Goal: Information Seeking & Learning: Understand process/instructions

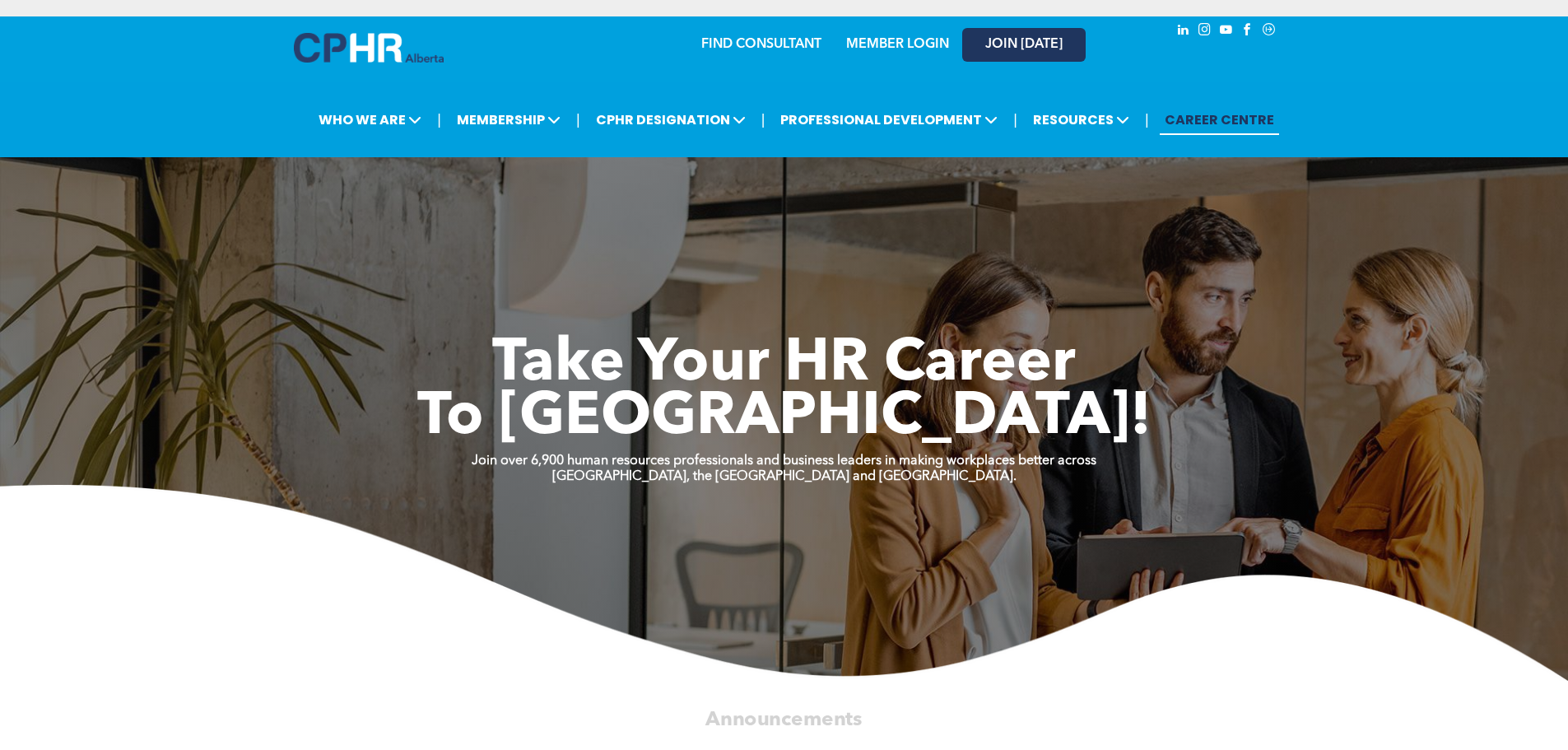
click at [1012, 45] on span "JOIN [DATE]" at bounding box center [1024, 45] width 78 height 15
click at [880, 43] on link "MEMBER LOGIN" at bounding box center [897, 45] width 102 height 13
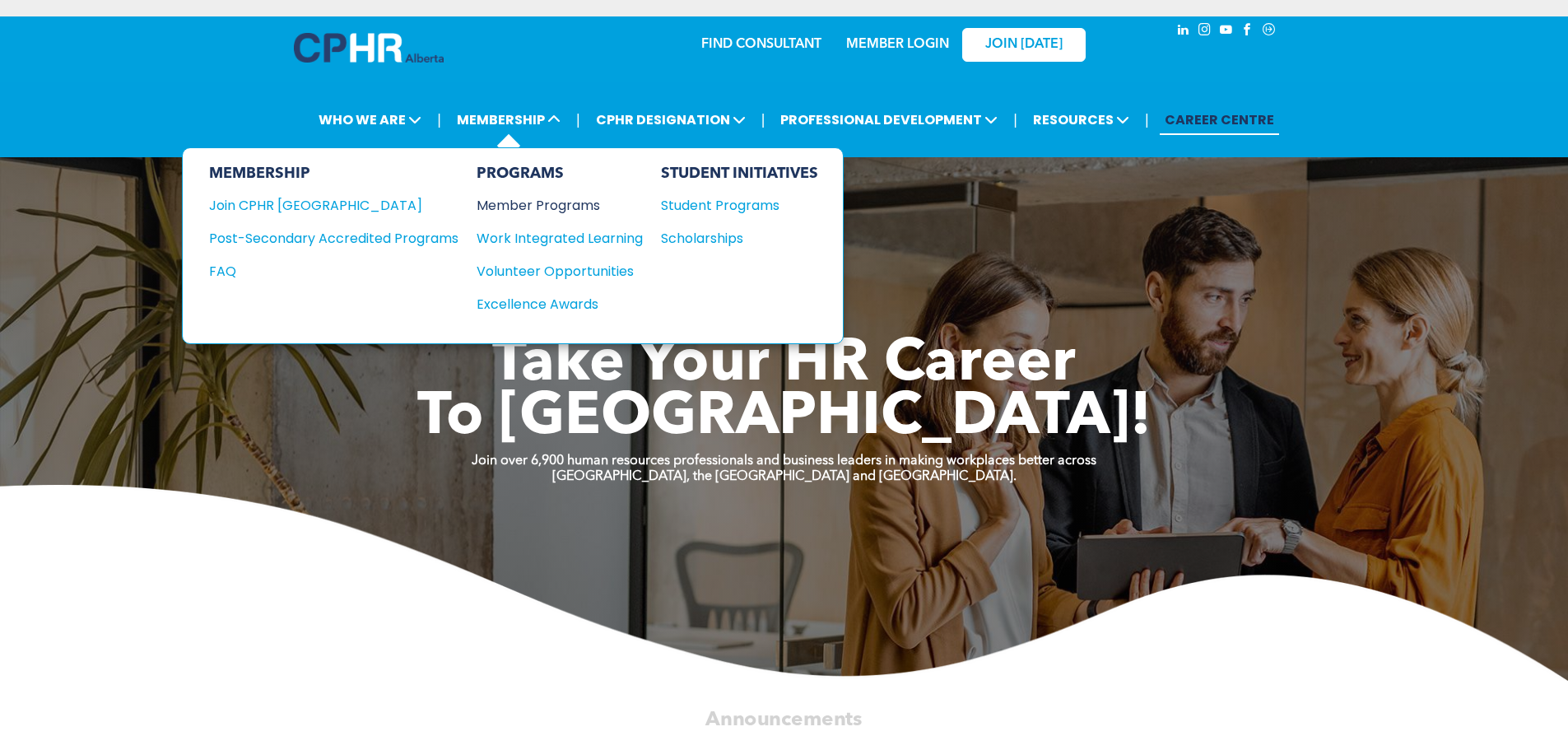
click at [505, 209] on div "Member Programs" at bounding box center [551, 206] width 150 height 21
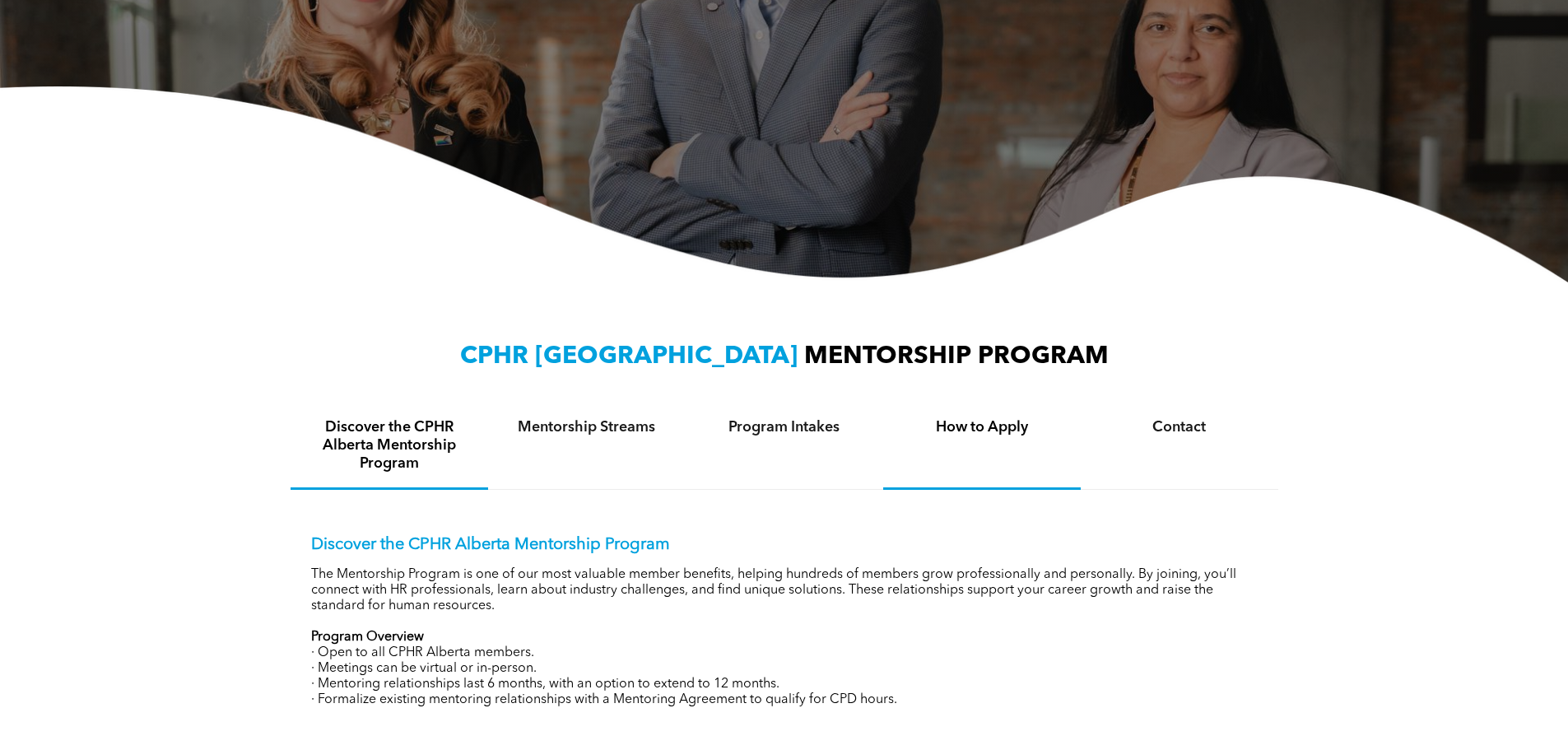
scroll to position [329, 0]
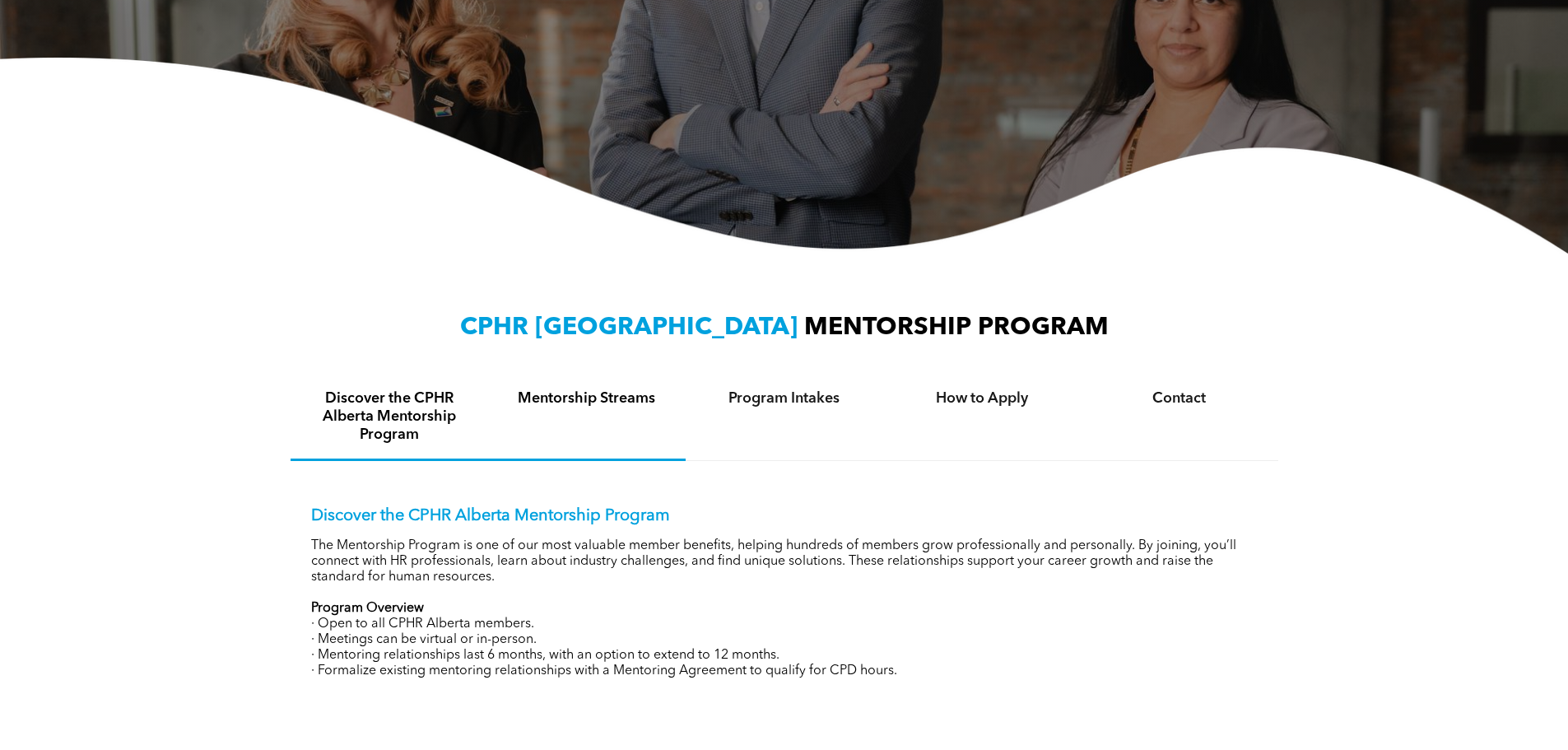
click at [583, 405] on h4 "Mentorship Streams" at bounding box center [586, 397] width 168 height 18
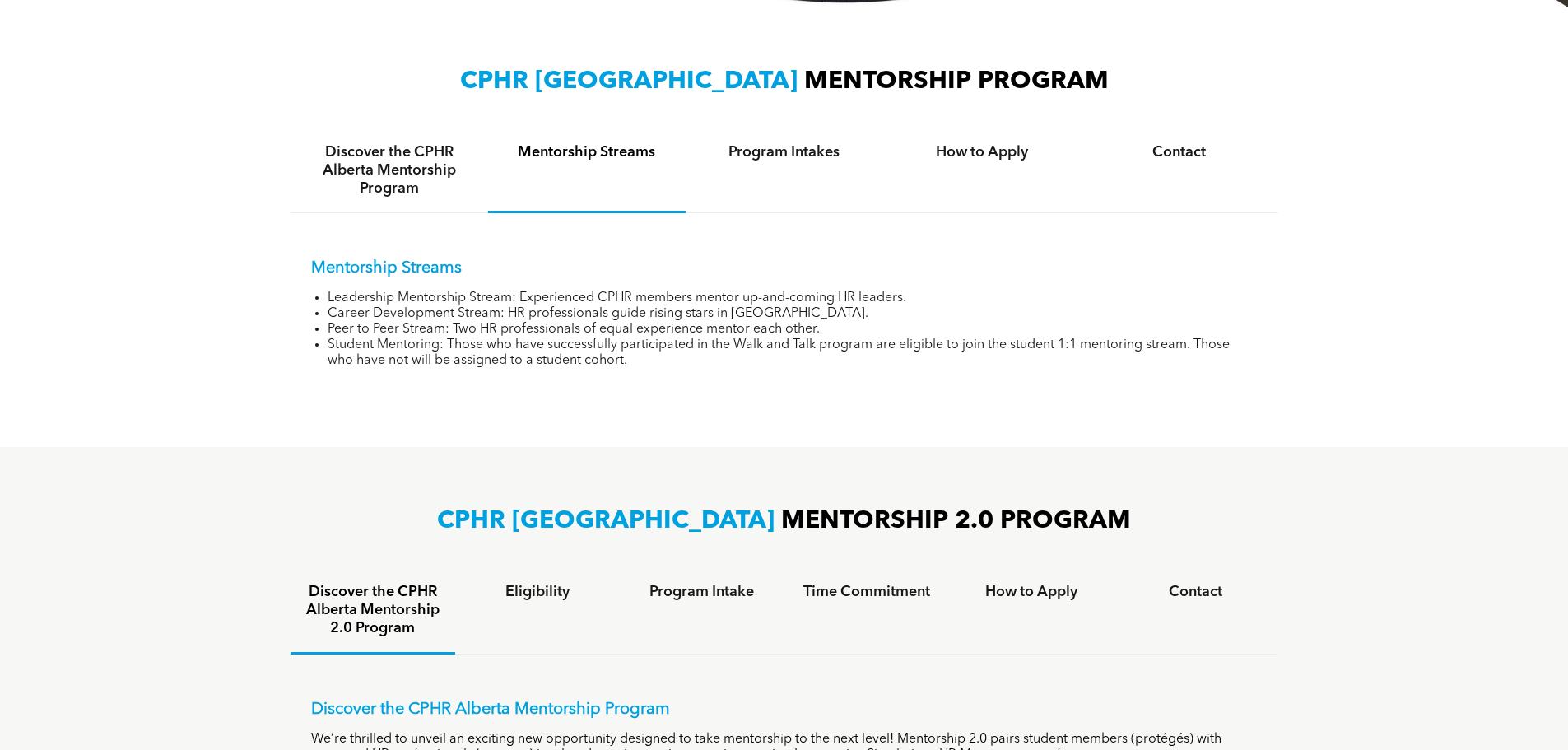
scroll to position [576, 0]
click at [998, 589] on h4 "How to Apply" at bounding box center [1031, 591] width 135 height 18
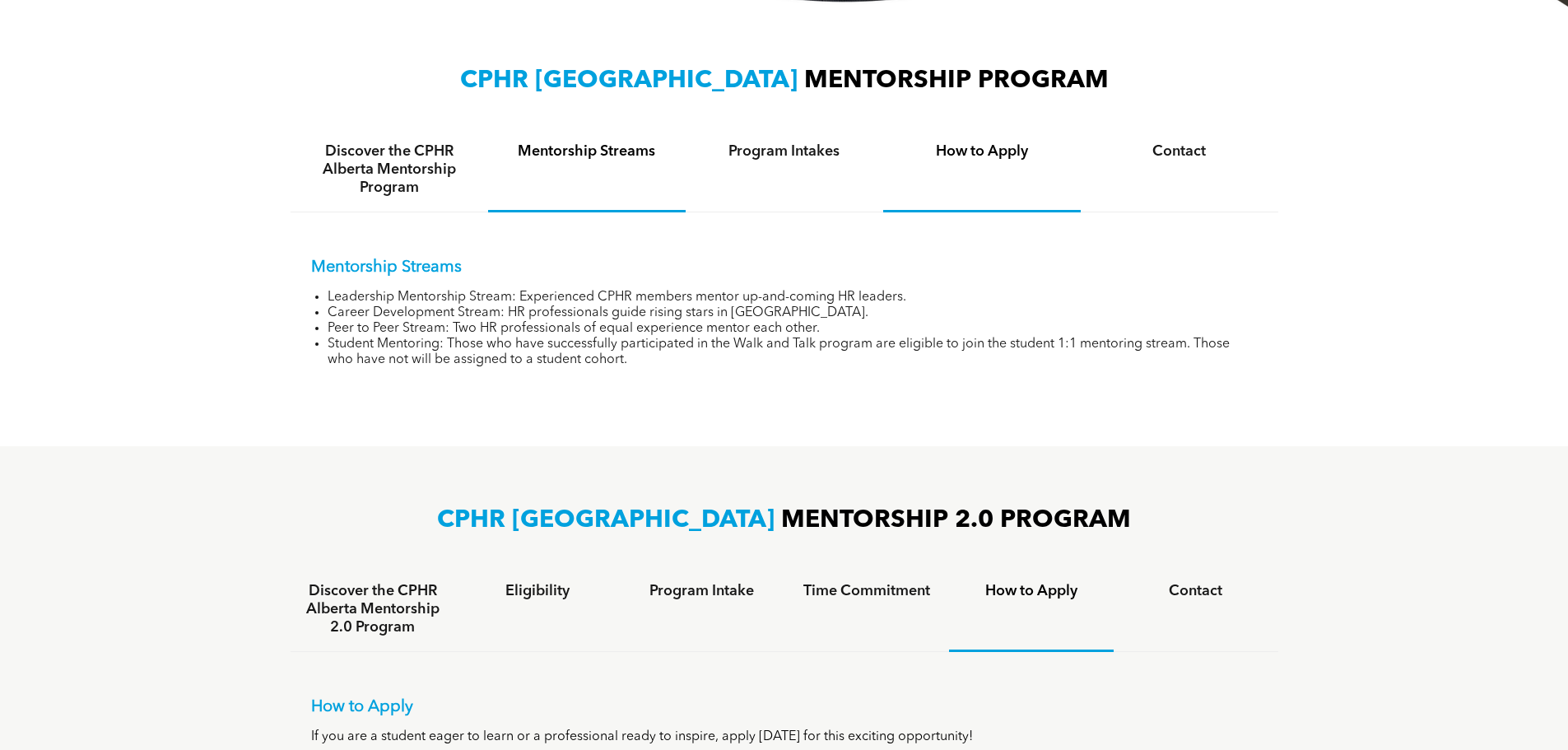
click at [971, 149] on h4 "How to Apply" at bounding box center [982, 151] width 168 height 18
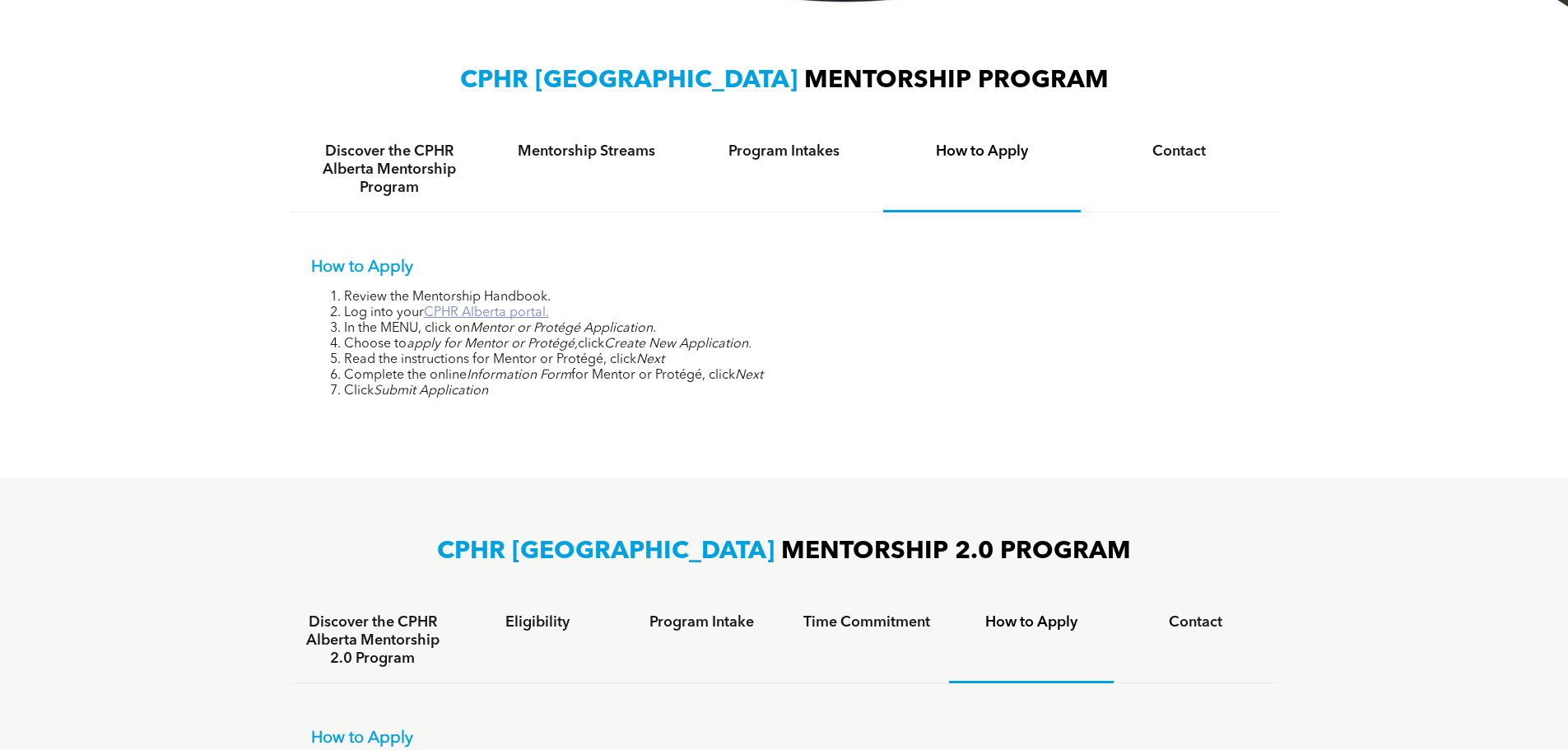
click at [505, 306] on link "CPHR Alberta portal." at bounding box center [487, 313] width 125 height 13
